Goal: Transaction & Acquisition: Purchase product/service

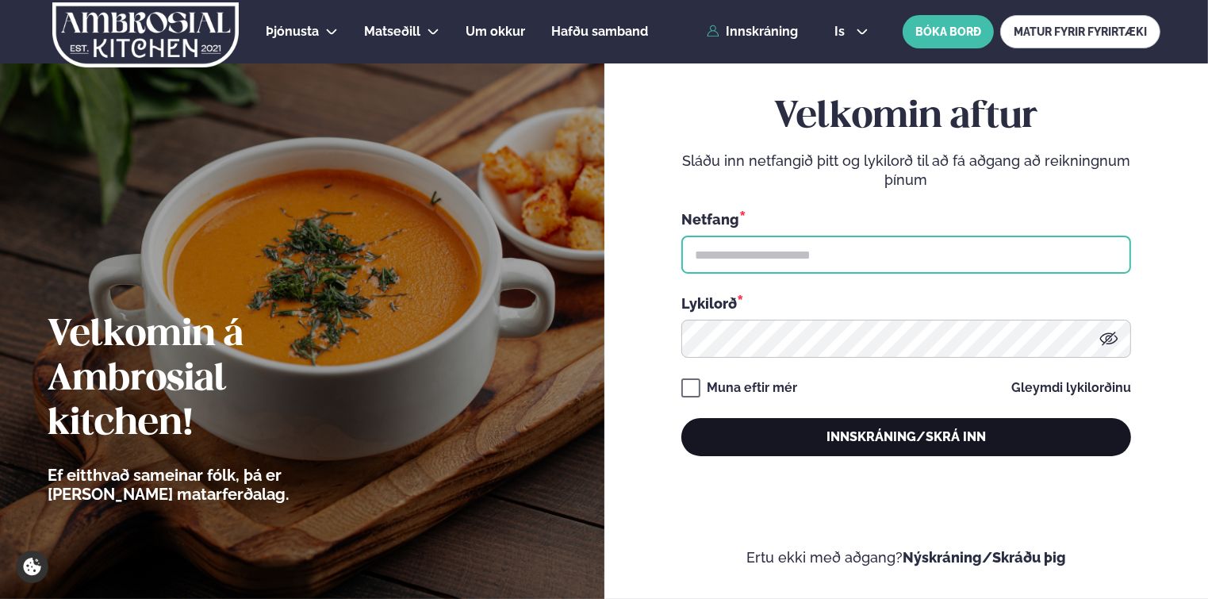
type input "**********"
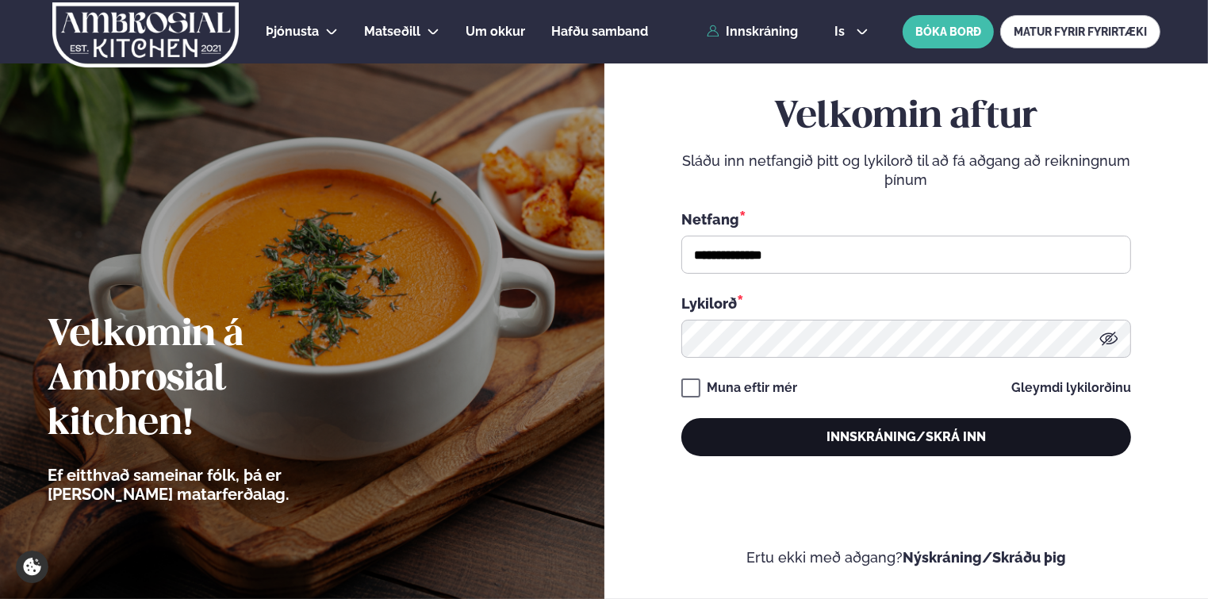
click at [779, 428] on button "Innskráning/Skrá inn" at bounding box center [906, 437] width 450 height 38
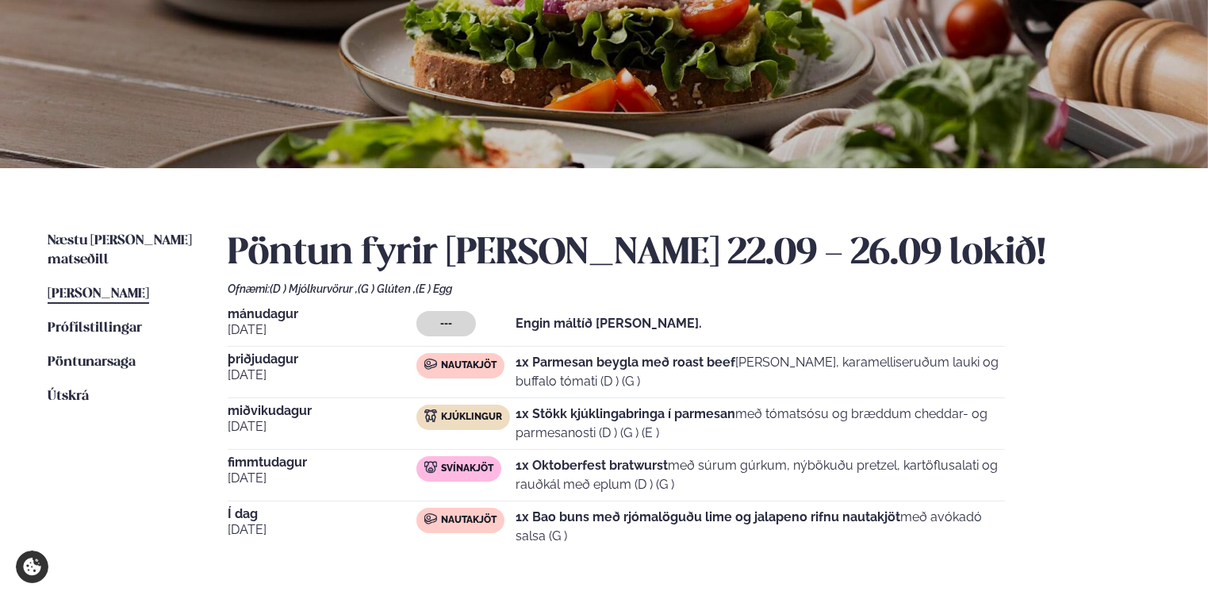
scroll to position [79, 0]
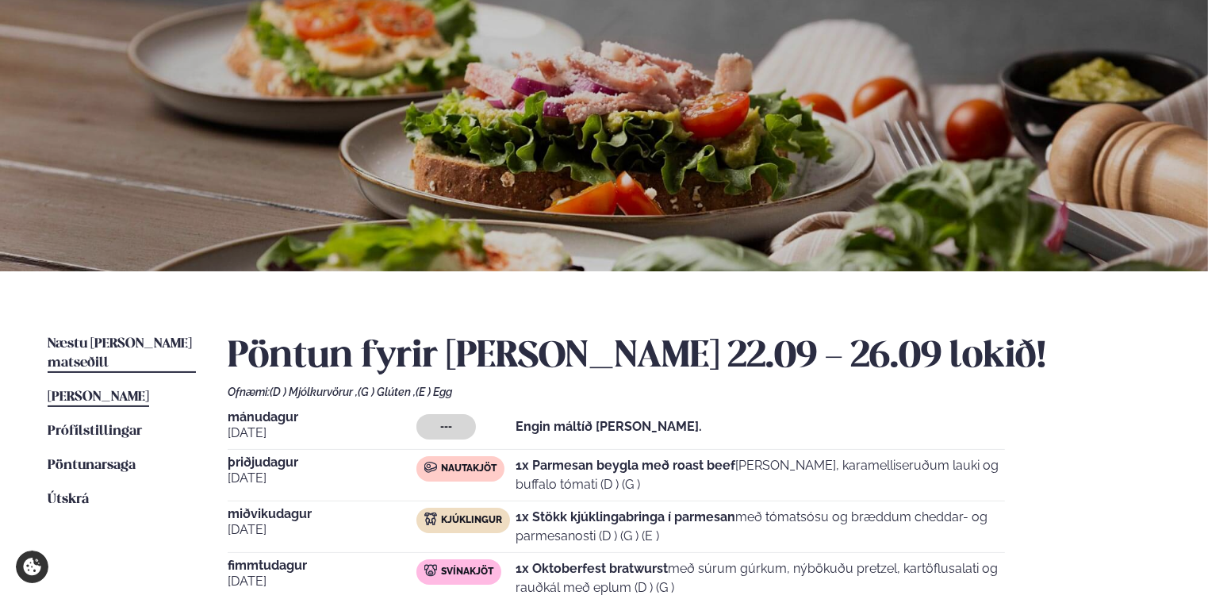
click at [104, 344] on span "Næstu [PERSON_NAME] matseðill" at bounding box center [120, 353] width 144 height 33
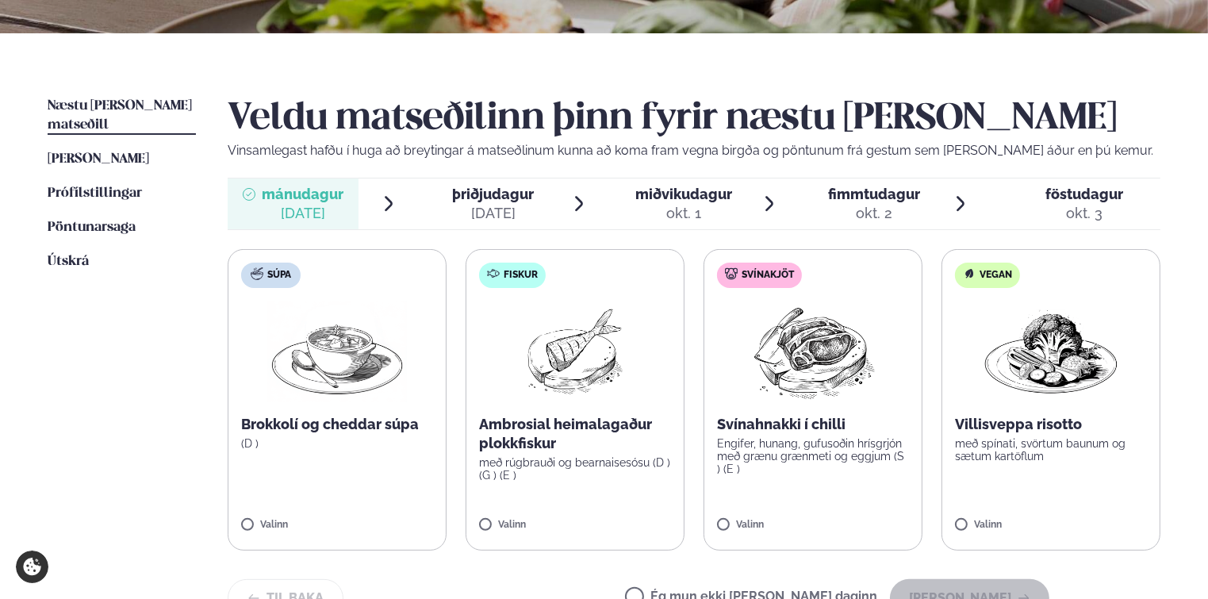
scroll to position [396, 0]
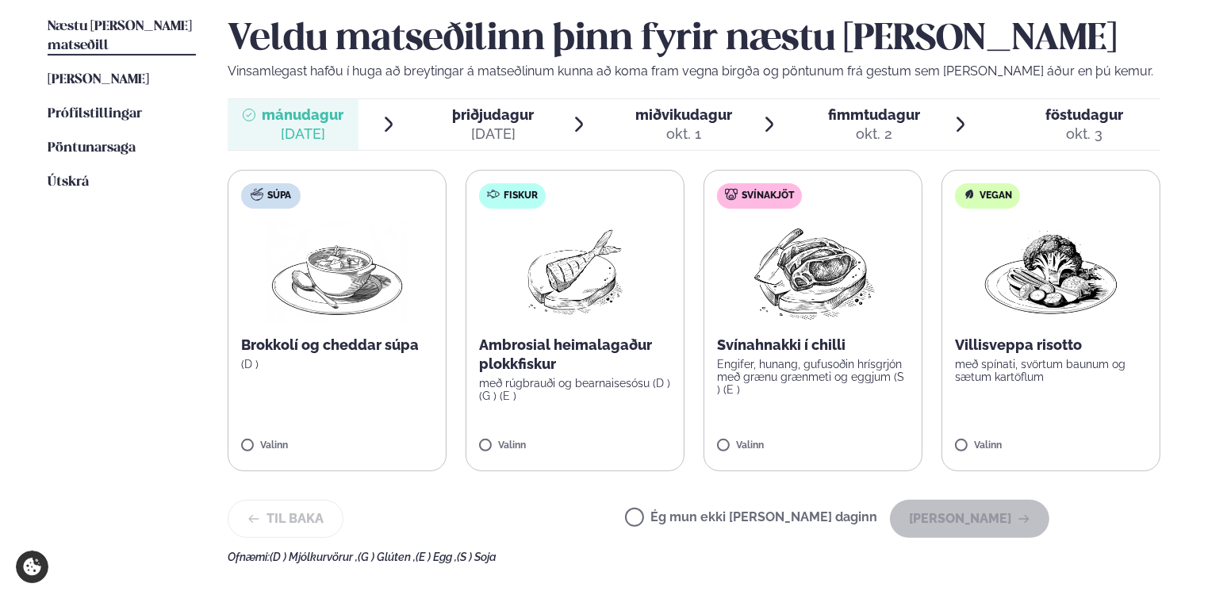
click at [488, 117] on span "þriðjudagur" at bounding box center [494, 114] width 82 height 17
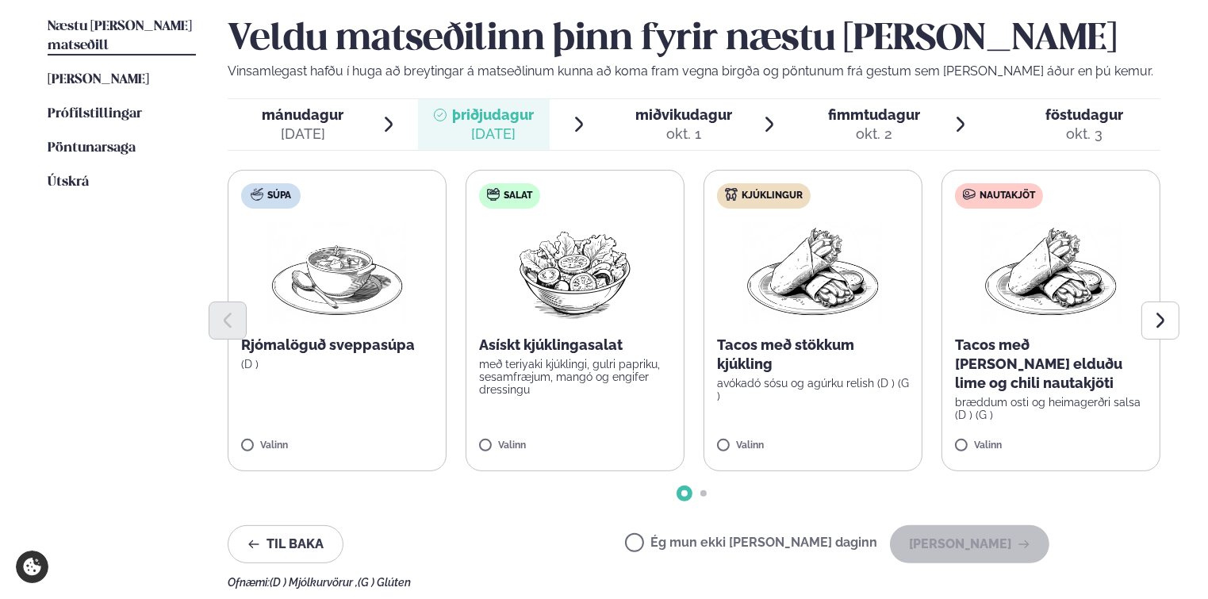
click at [811, 343] on p "Tacos með stökkum kjúkling" at bounding box center [813, 354] width 192 height 38
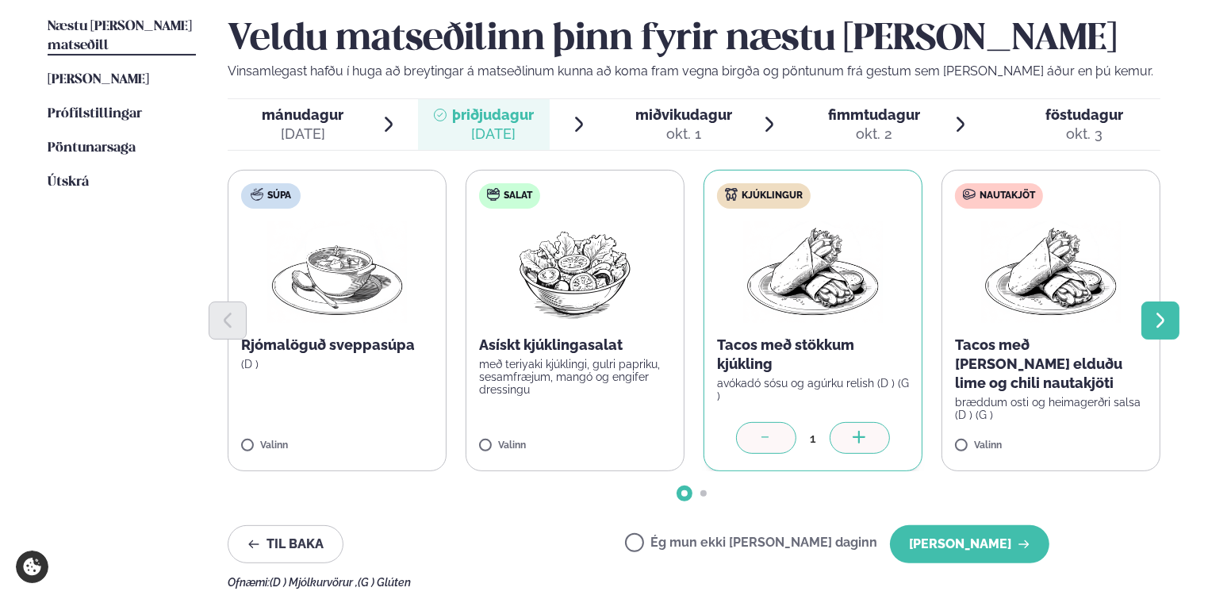
click at [1164, 317] on icon "Next slide" at bounding box center [1160, 320] width 19 height 19
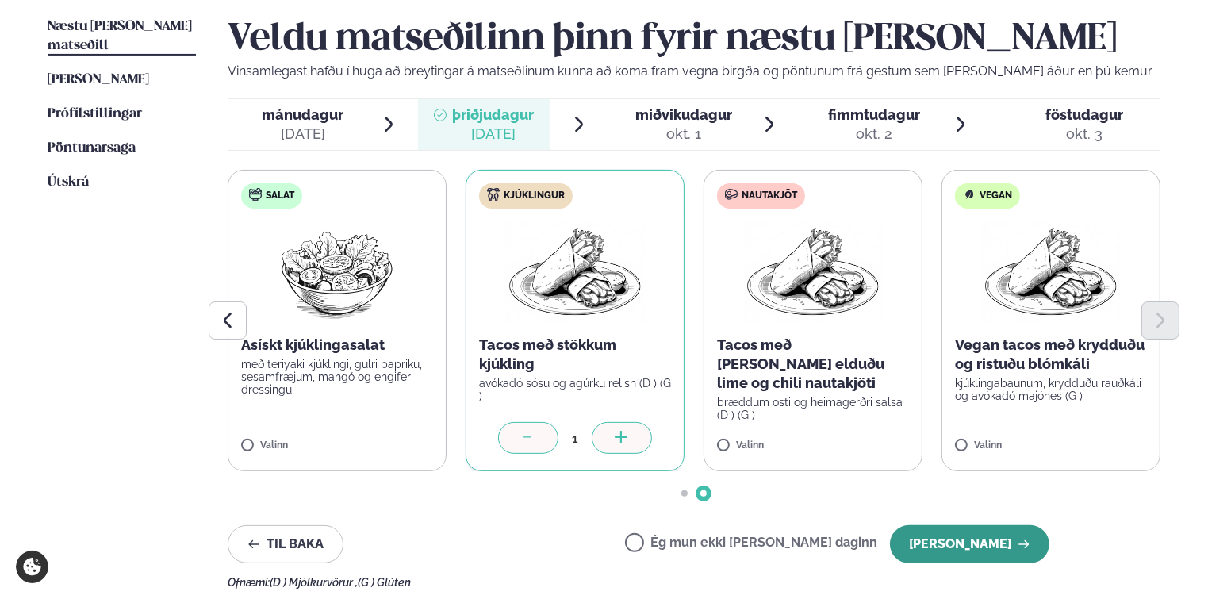
click at [967, 538] on button "[PERSON_NAME]" at bounding box center [969, 544] width 159 height 38
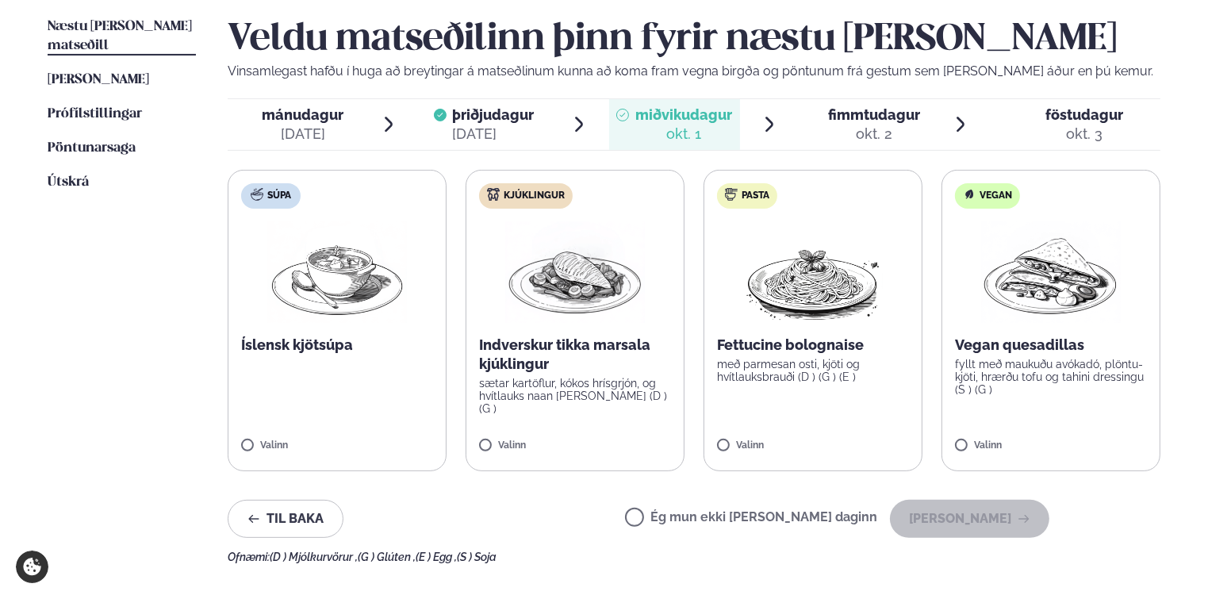
click at [1040, 363] on p "fyllt með maukuðu avókadó, plöntu-kjöti, hrærðu tofu og tahini dressingu (S ) (…" at bounding box center [1051, 377] width 192 height 38
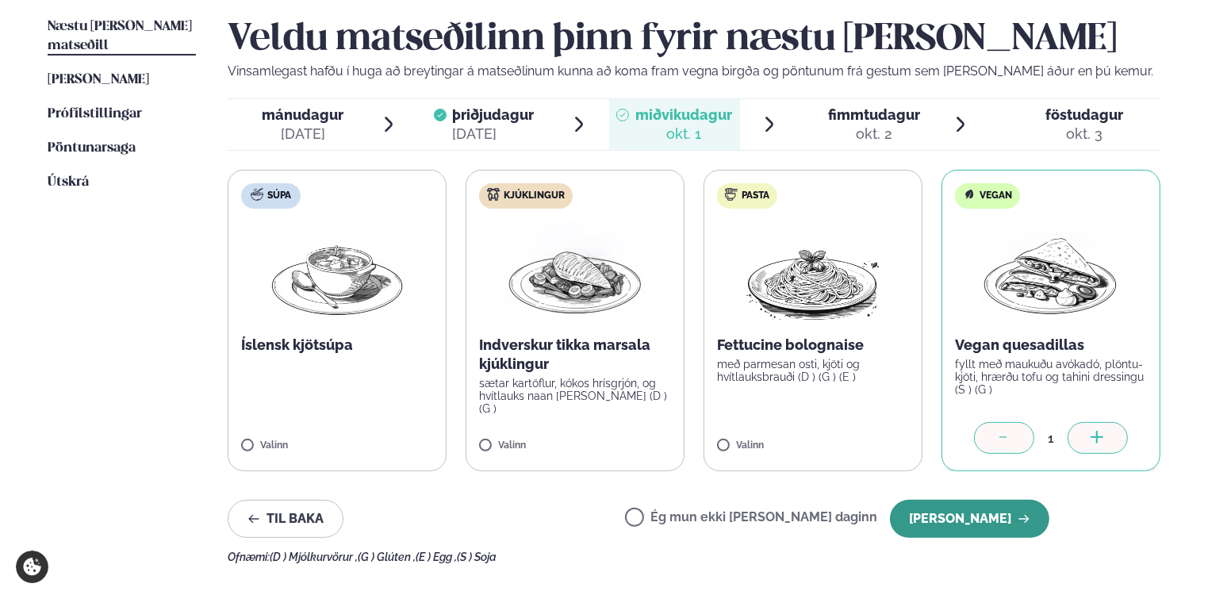
click at [1000, 519] on button "[PERSON_NAME]" at bounding box center [969, 519] width 159 height 38
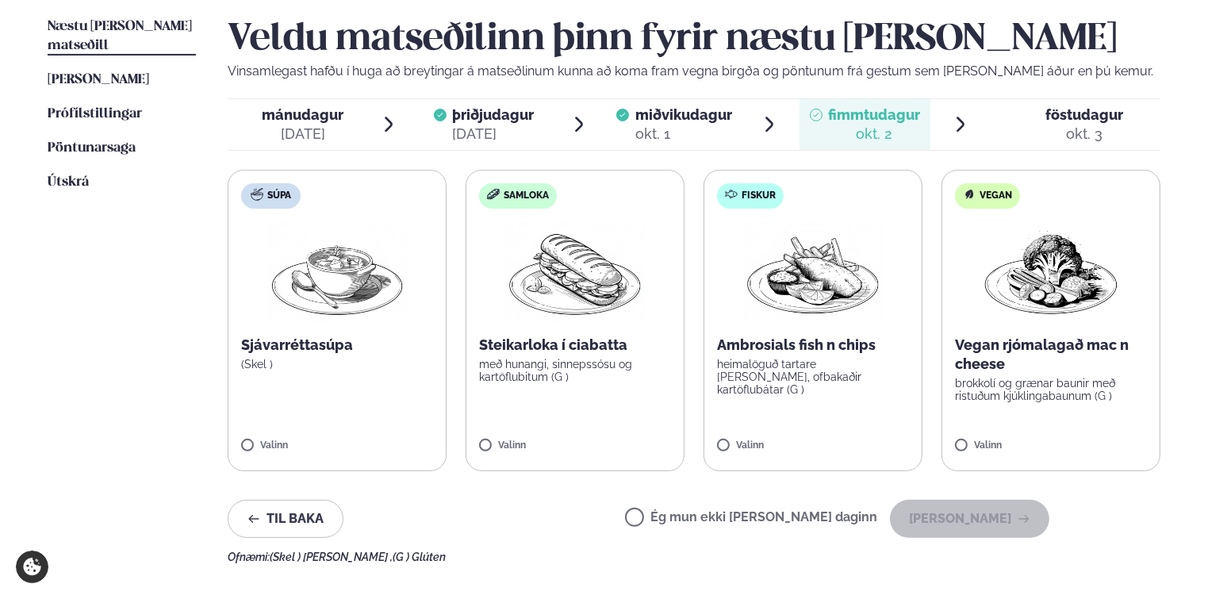
click at [784, 349] on p "Ambrosials fish n chips" at bounding box center [813, 344] width 192 height 19
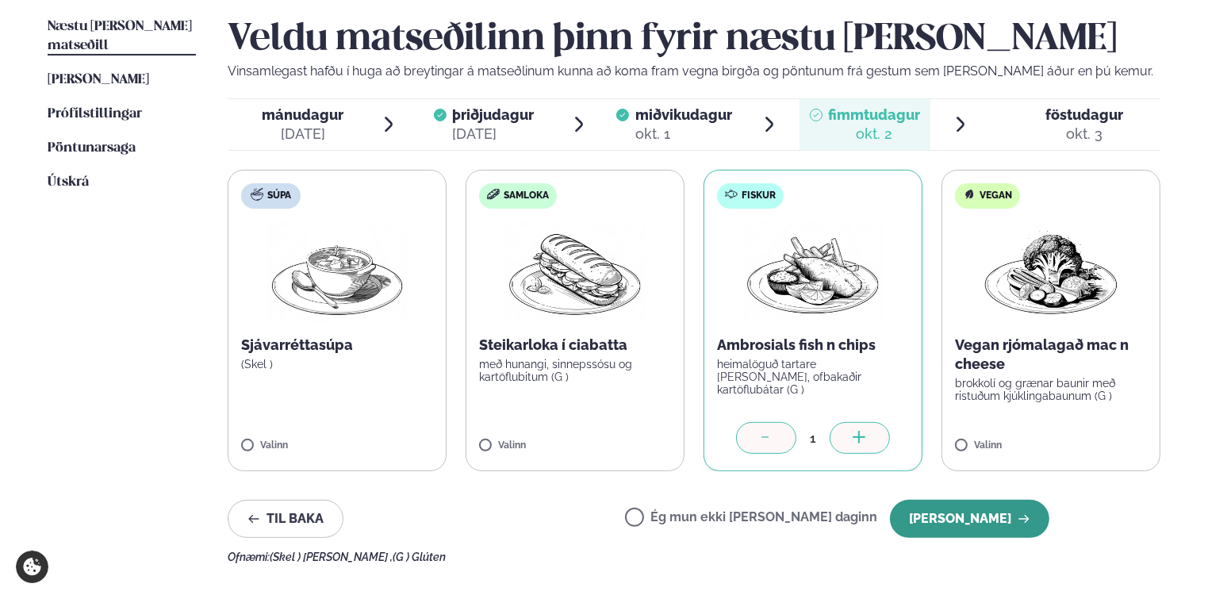
click at [995, 514] on button "[PERSON_NAME]" at bounding box center [969, 519] width 159 height 38
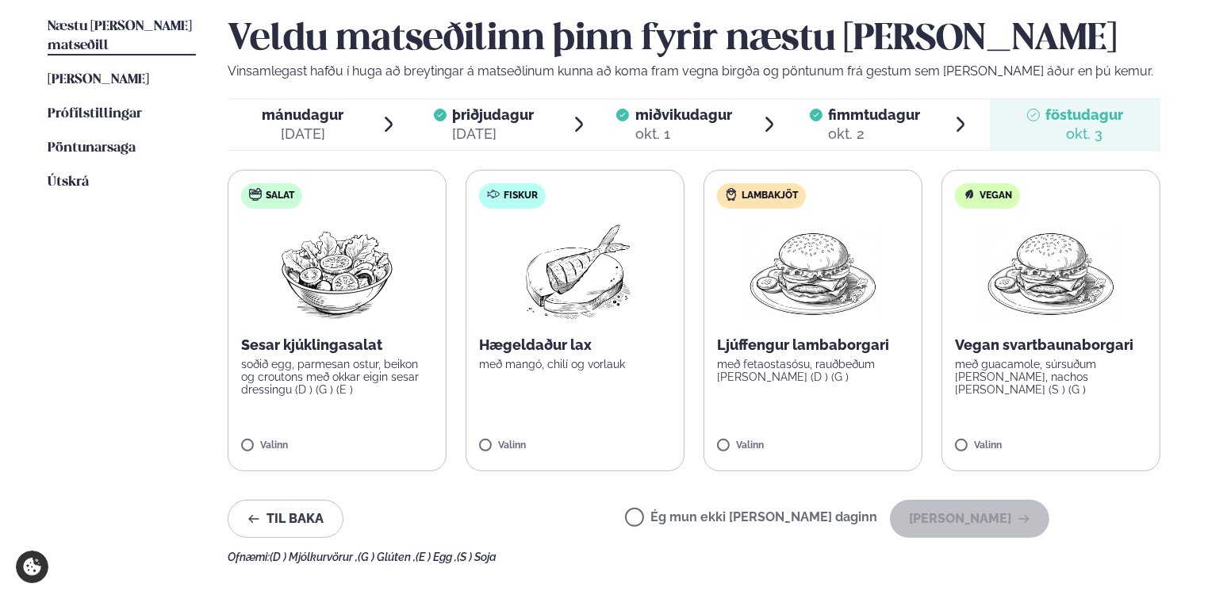
click at [818, 384] on label "Lambakjöt Ljúffengur lambaborgari með fetaostasósu, rauðbeðum [PERSON_NAME] (D …" at bounding box center [812, 320] width 219 height 301
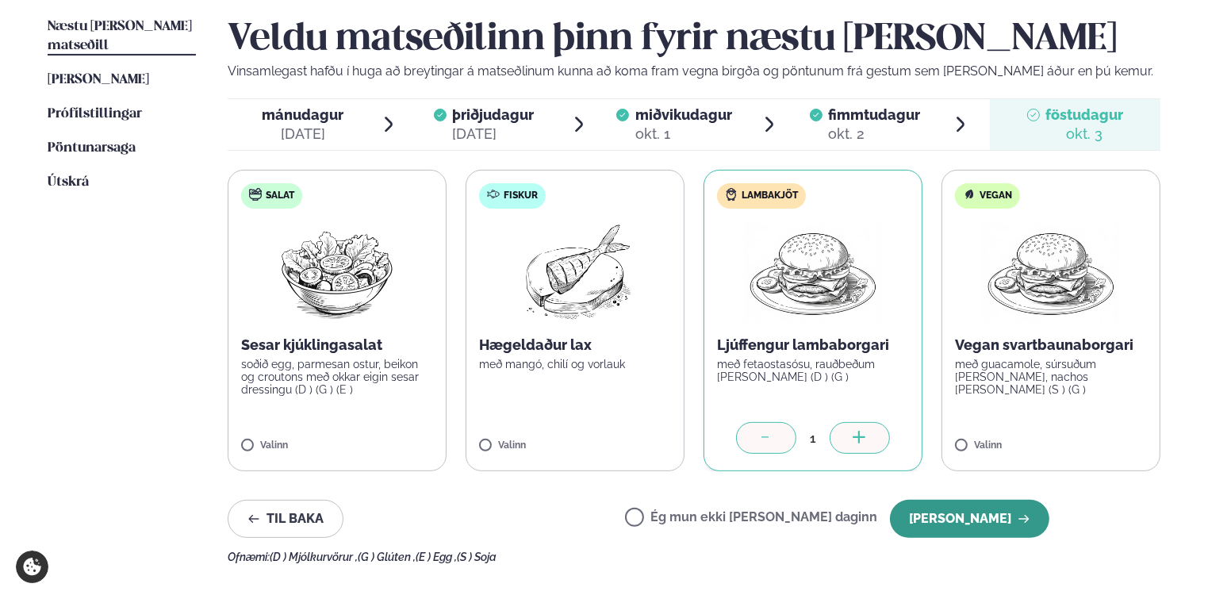
click at [976, 522] on button "[PERSON_NAME]" at bounding box center [969, 519] width 159 height 38
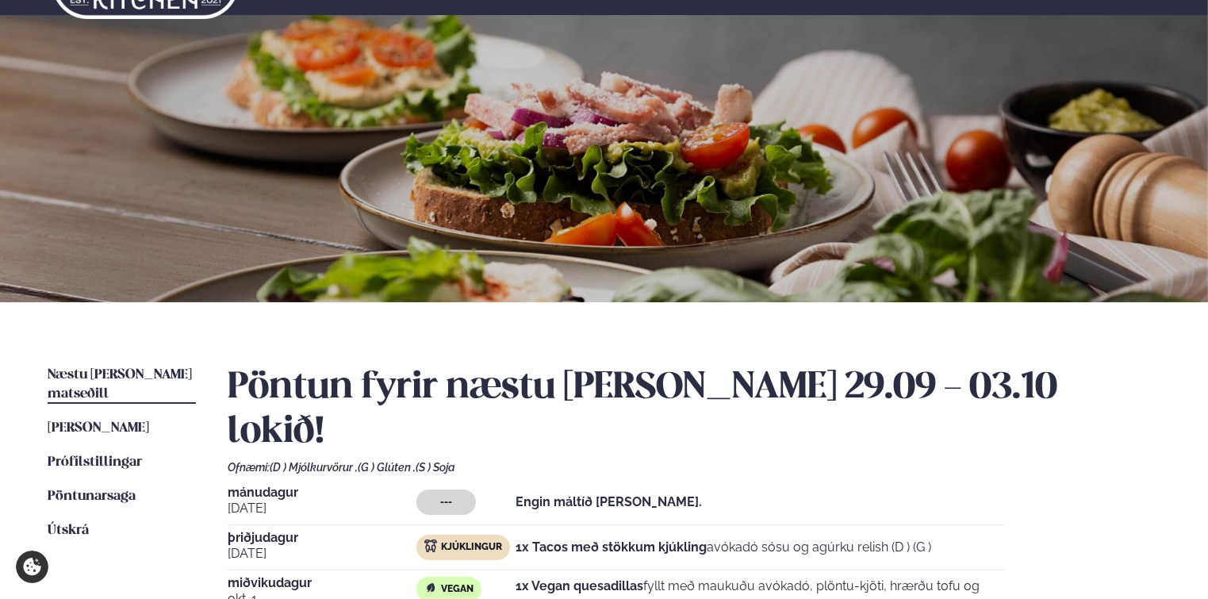
scroll to position [0, 0]
